Goal: Information Seeking & Learning: Learn about a topic

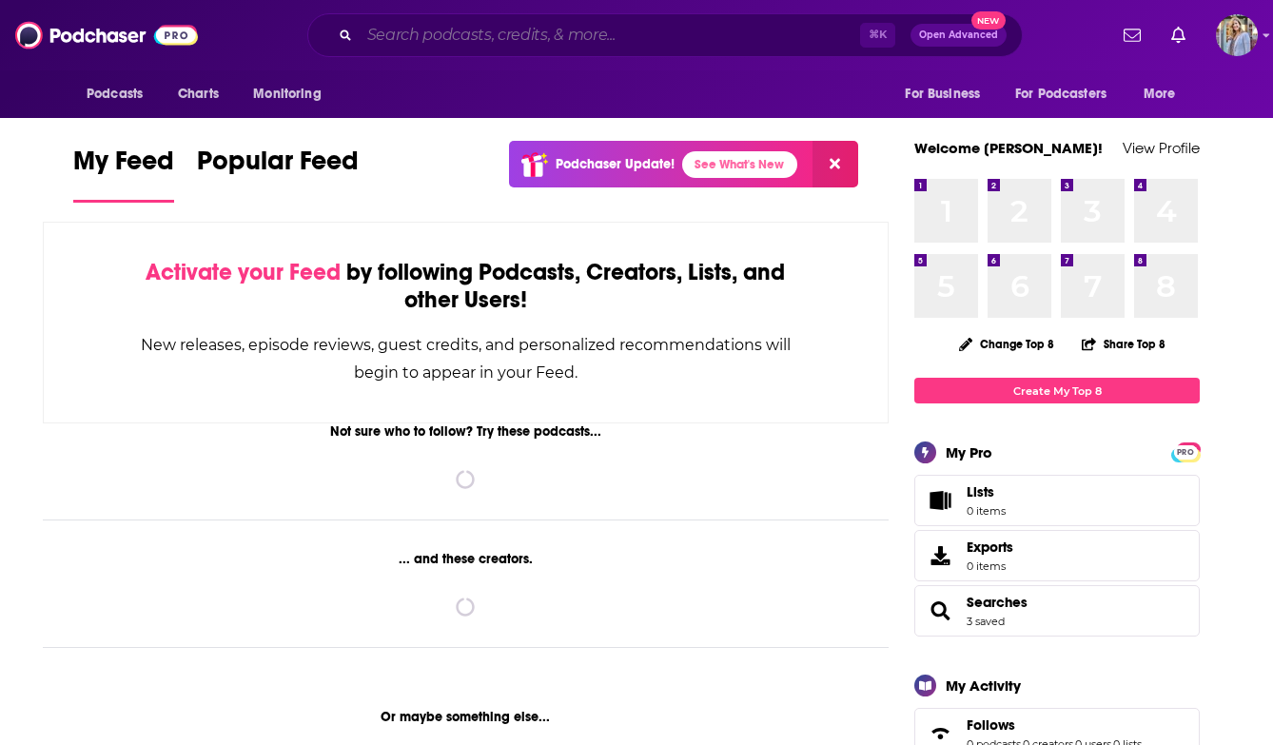
click at [400, 32] on input "Search podcasts, credits, & more..." at bounding box center [610, 35] width 500 height 30
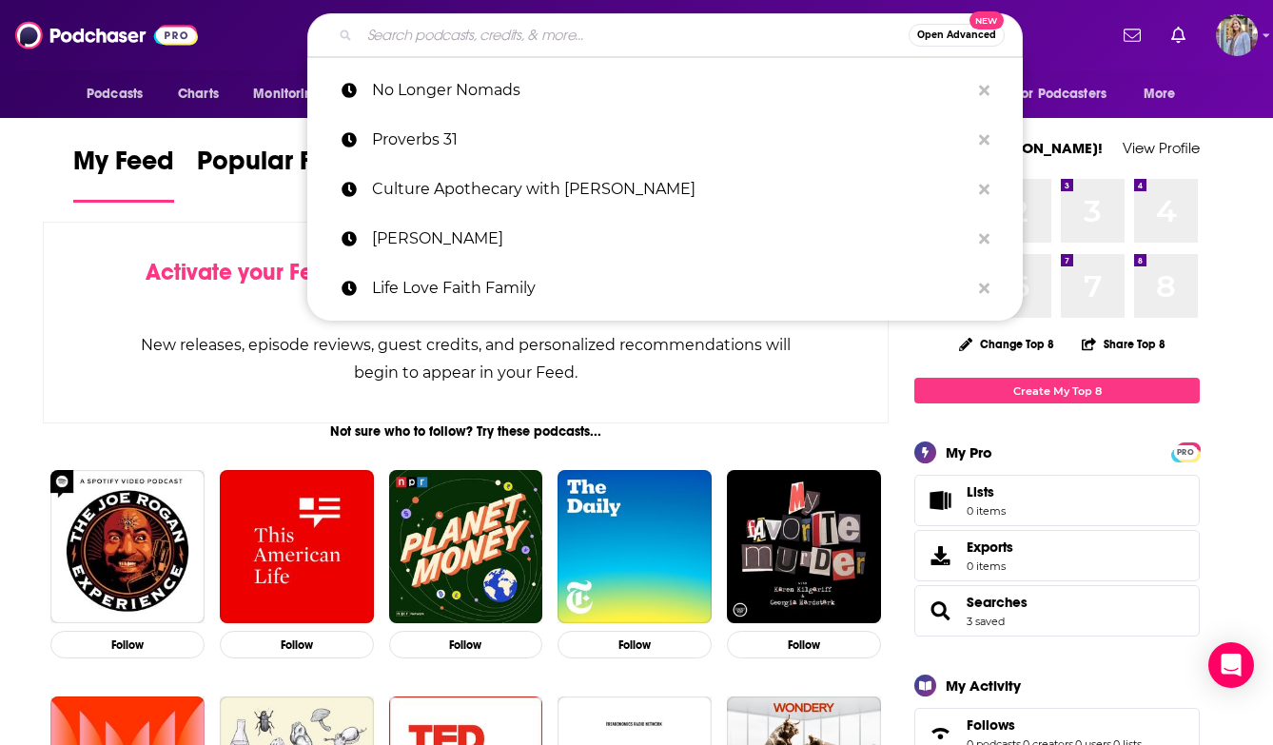
click at [401, 37] on input "Search podcasts, credits, & more..." at bounding box center [634, 35] width 549 height 30
click at [413, 26] on input "Search podcasts, credits, & more..." at bounding box center [634, 35] width 549 height 30
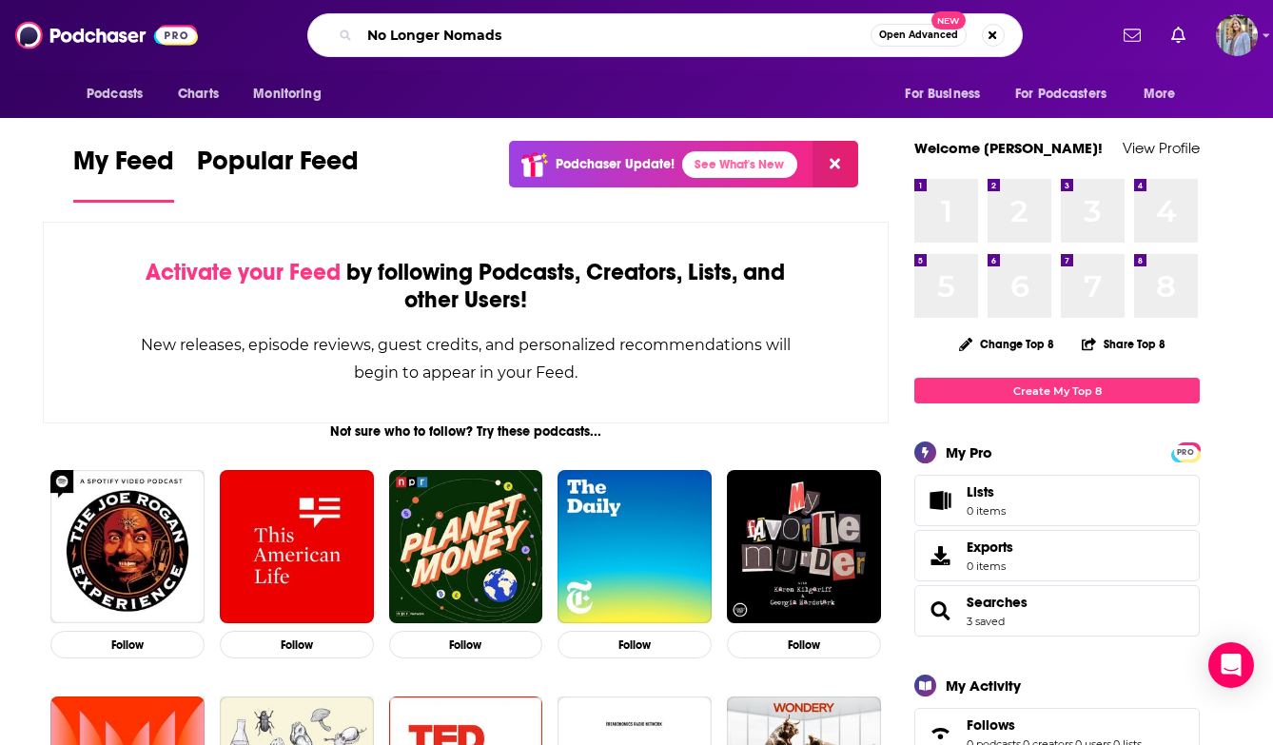
type input "No Longer Nomads"
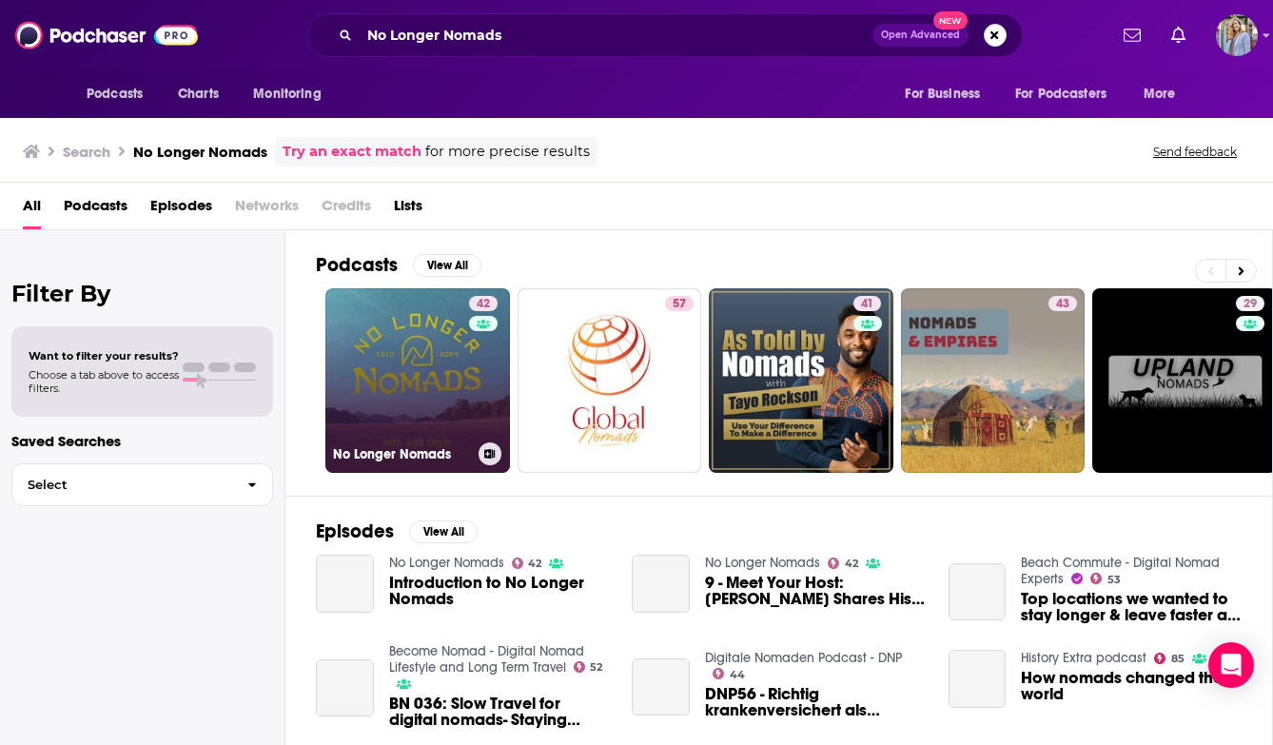
click at [375, 376] on link "42 No Longer Nomads" at bounding box center [417, 380] width 185 height 185
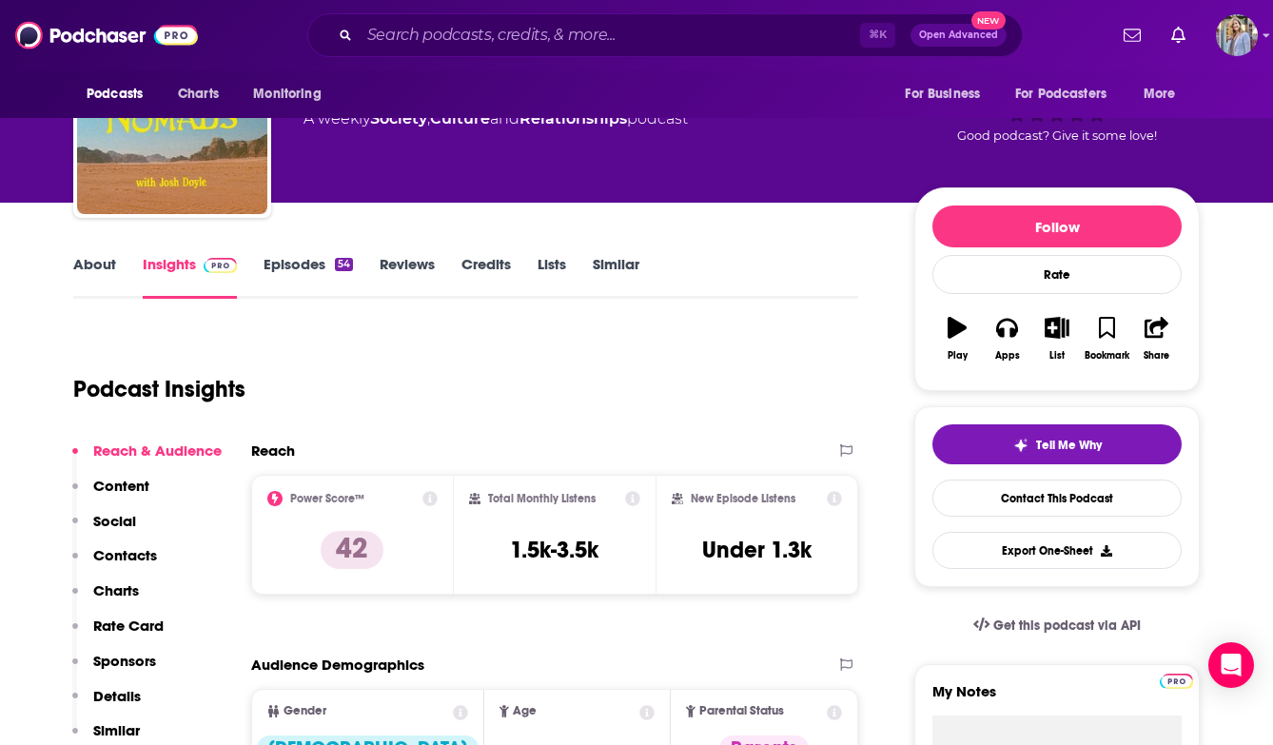
scroll to position [139, 0]
